Goal: Information Seeking & Learning: Check status

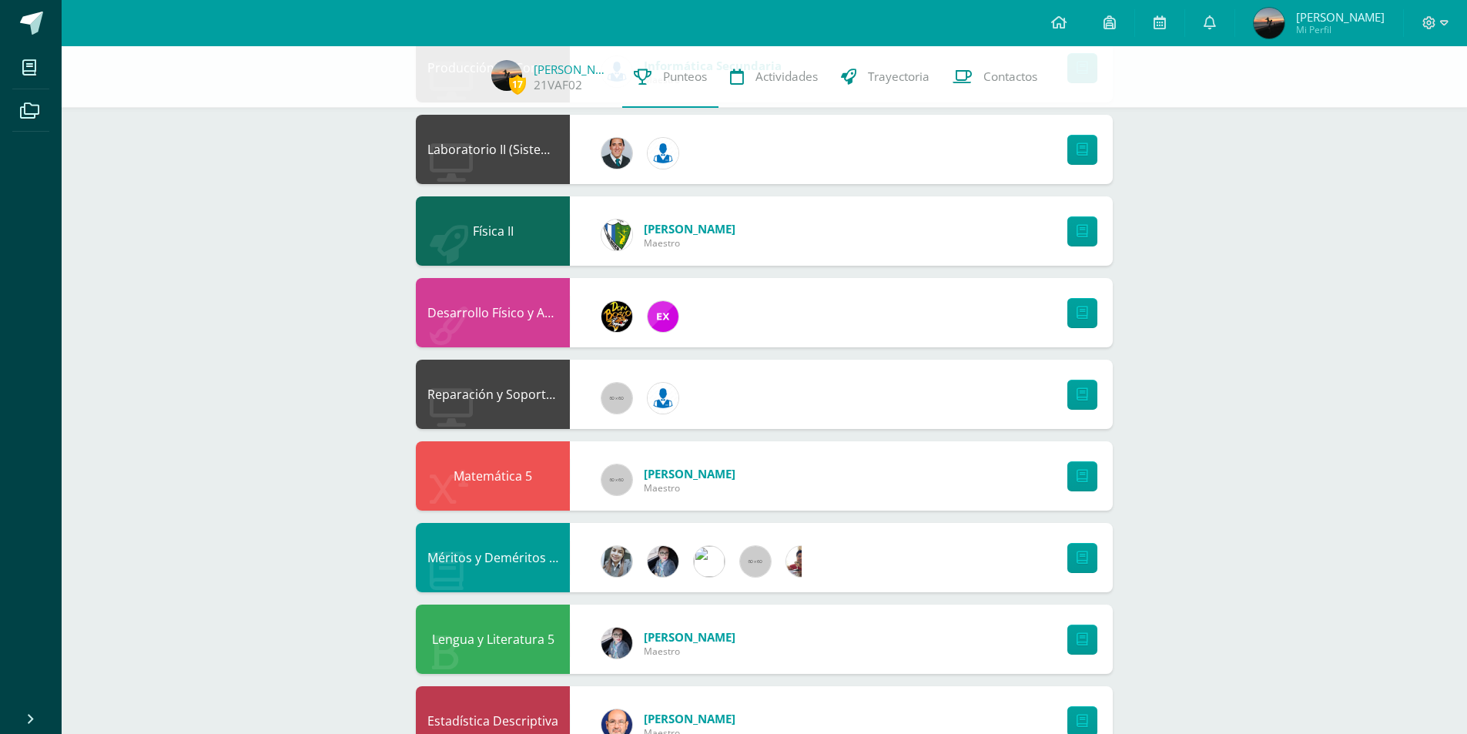
scroll to position [1077, 0]
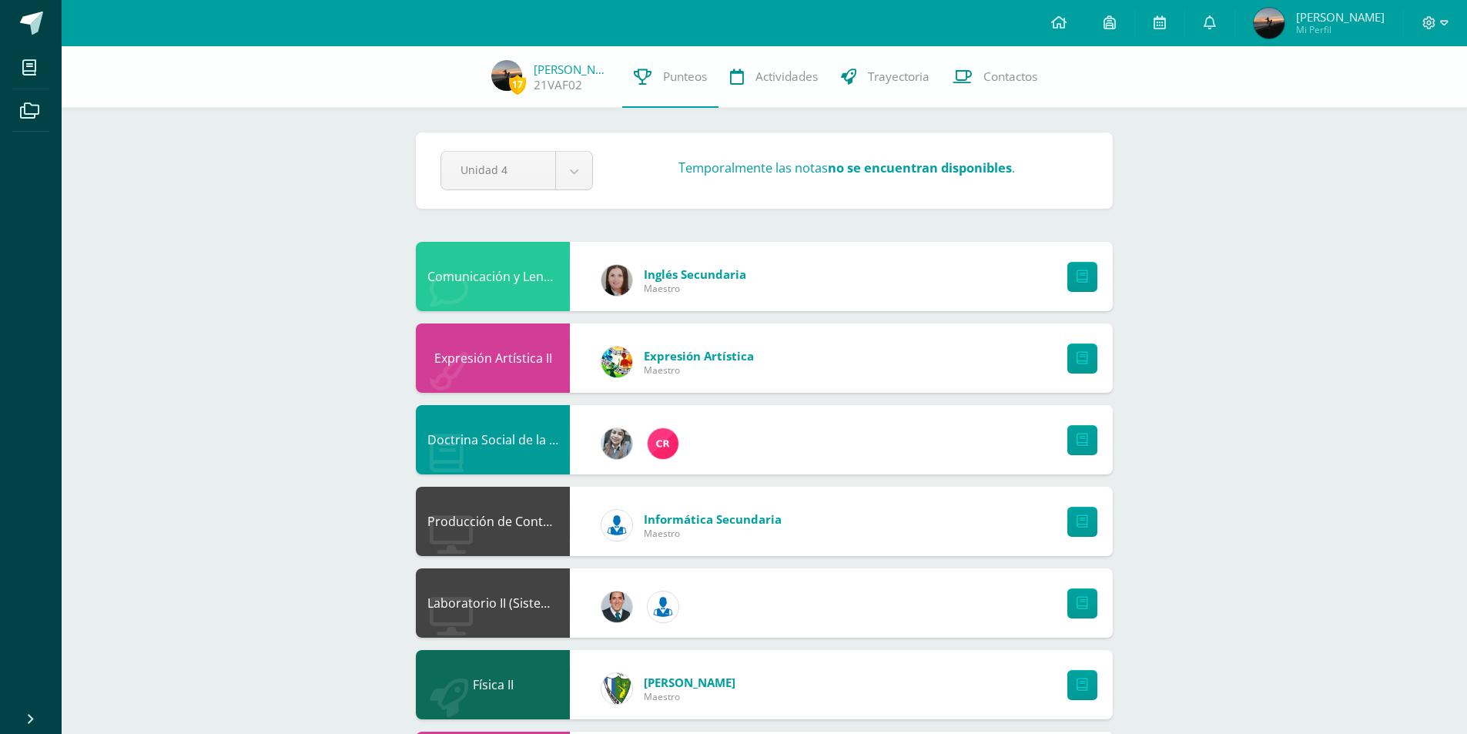
scroll to position [1077, 0]
